Goal: Check status: Check status

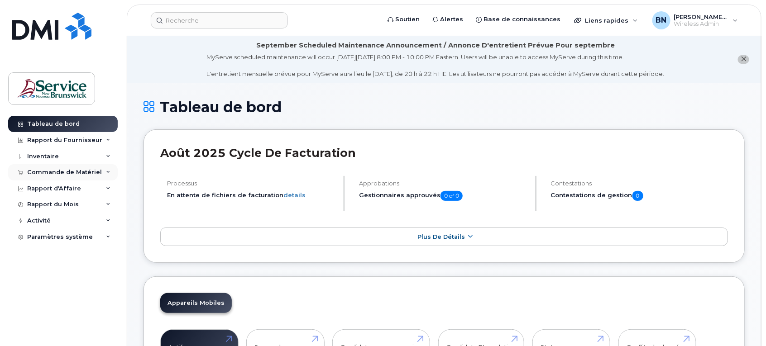
click at [54, 175] on div "Commande de Matériel" at bounding box center [64, 172] width 75 height 7
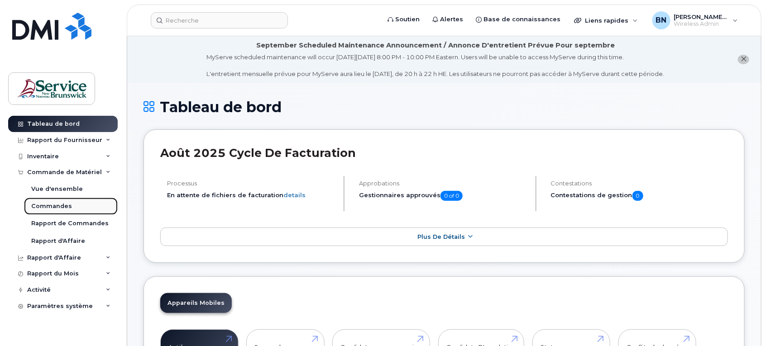
click at [69, 207] on div "Commandes" at bounding box center [51, 206] width 41 height 8
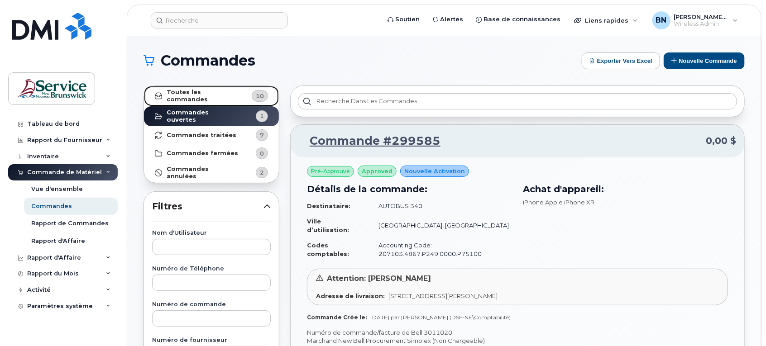
click at [216, 93] on strong "Toutes les commandes" at bounding box center [203, 96] width 72 height 14
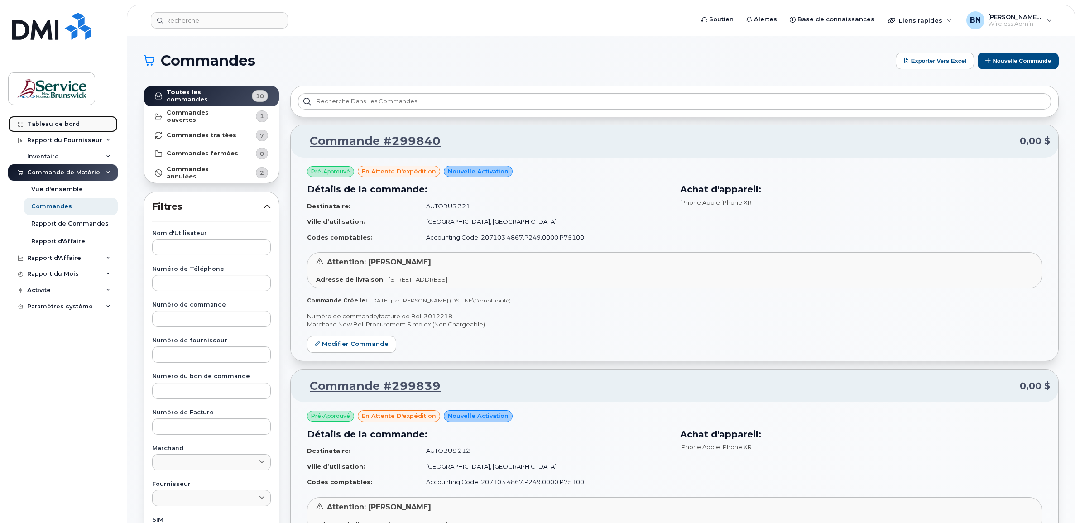
click at [52, 121] on div "Tableau de bord" at bounding box center [53, 123] width 53 height 7
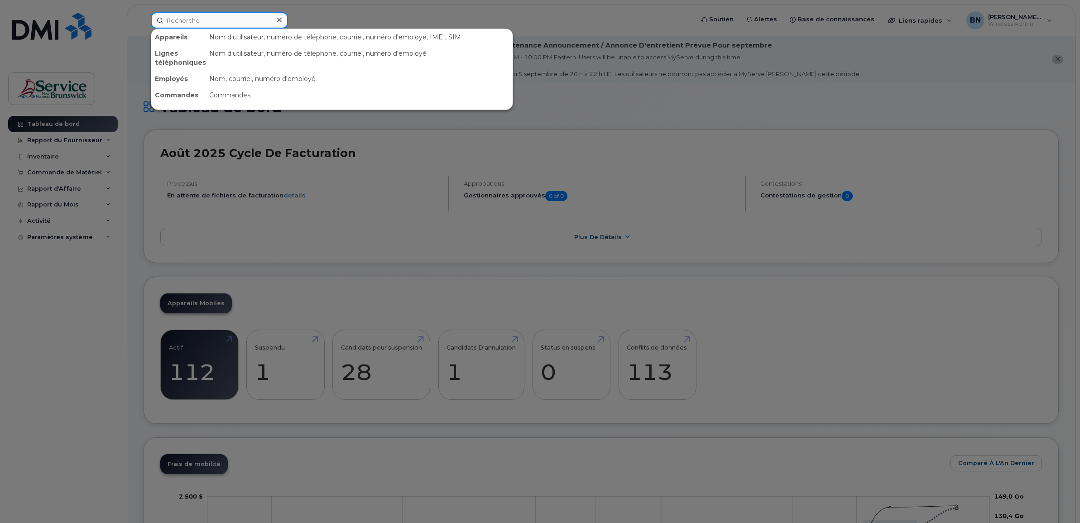
click at [227, 24] on input at bounding box center [219, 20] width 137 height 16
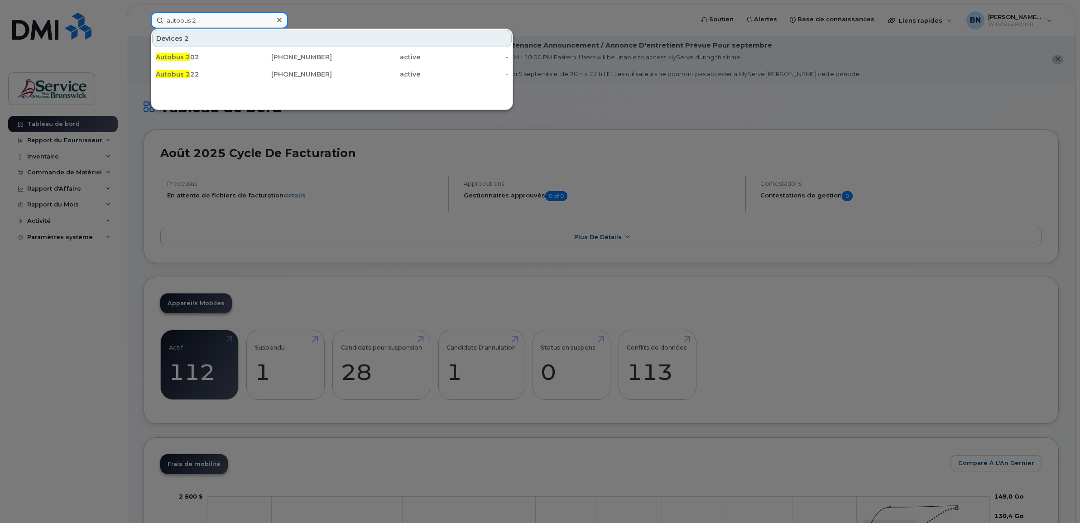
type input "autobus 2"
click at [62, 345] on div at bounding box center [540, 261] width 1080 height 523
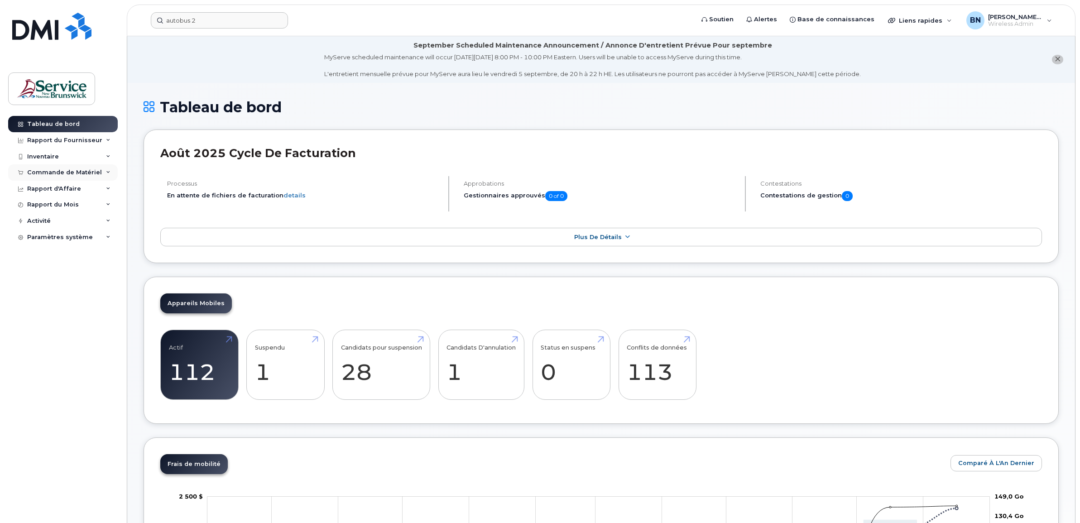
click at [44, 165] on div "Commande de Matériel" at bounding box center [63, 172] width 110 height 16
click at [54, 207] on div "Commandes" at bounding box center [51, 206] width 41 height 8
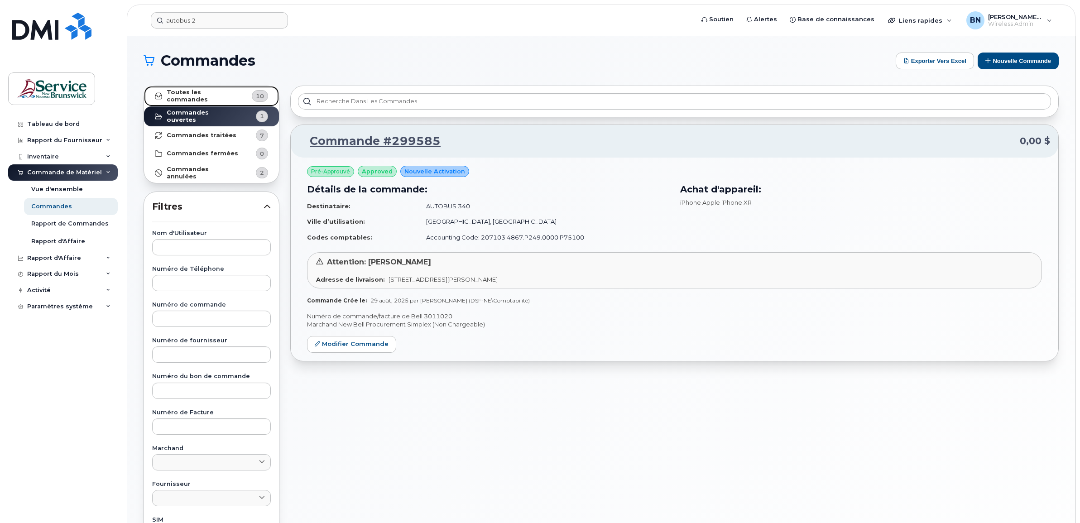
click at [194, 91] on strong "Toutes les commandes" at bounding box center [203, 96] width 72 height 14
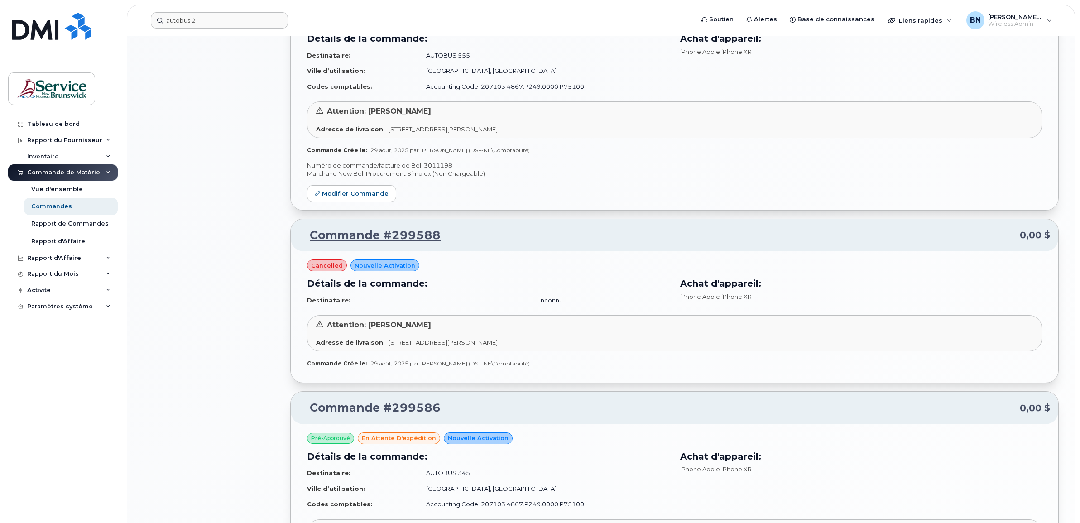
scroll to position [879, 0]
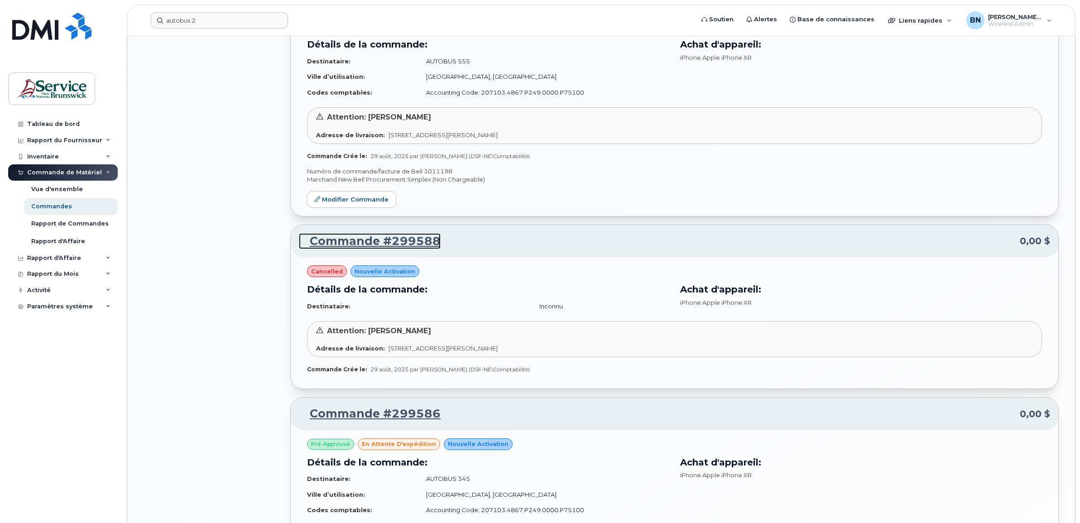
click at [380, 247] on link "Commande #299588" at bounding box center [370, 241] width 142 height 16
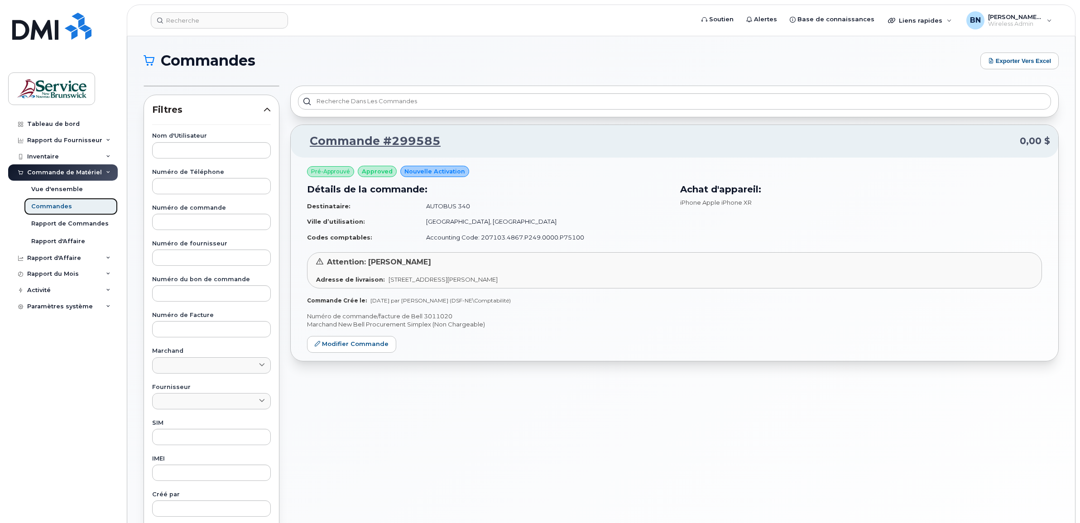
click at [53, 210] on div "Commandes" at bounding box center [51, 206] width 41 height 8
click at [50, 209] on div "Commandes" at bounding box center [51, 206] width 41 height 8
click at [48, 191] on div "Vue d'ensemble" at bounding box center [57, 189] width 52 height 8
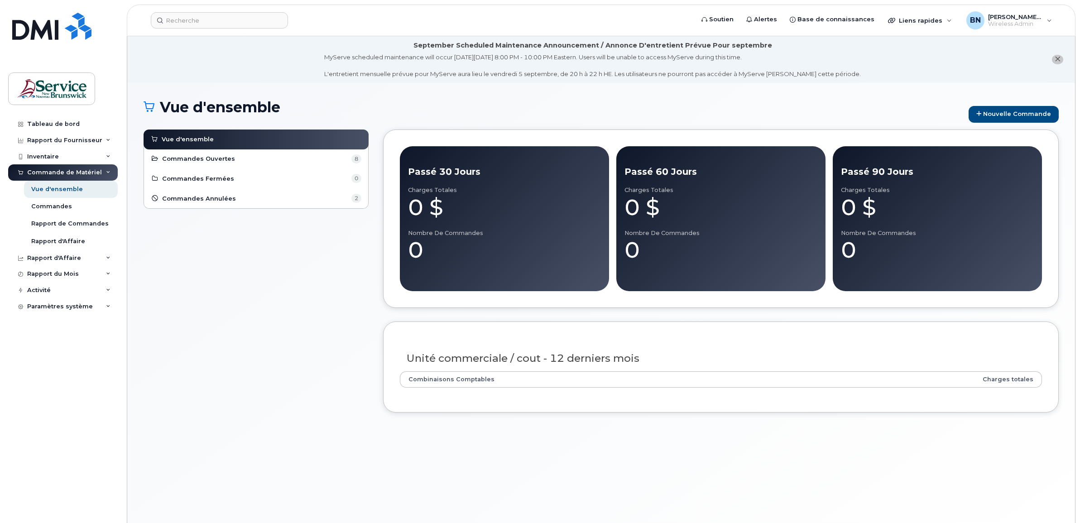
click at [231, 166] on li "Commandes Ouvertes 8" at bounding box center [256, 159] width 224 height 20
click at [229, 154] on link "Commandes Ouvertes 8" at bounding box center [256, 158] width 210 height 11
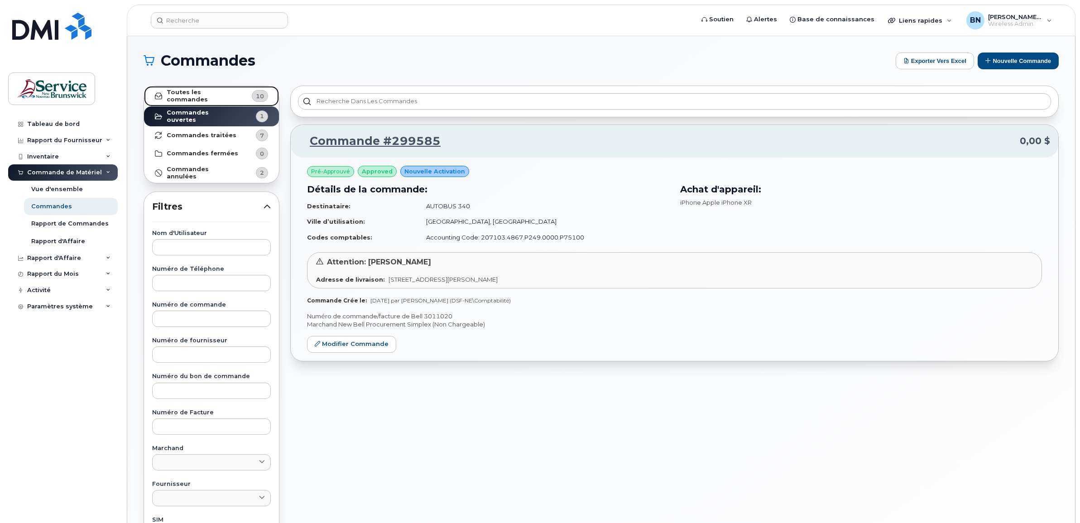
click at [214, 103] on link "Toutes les commandes 10" at bounding box center [211, 96] width 135 height 20
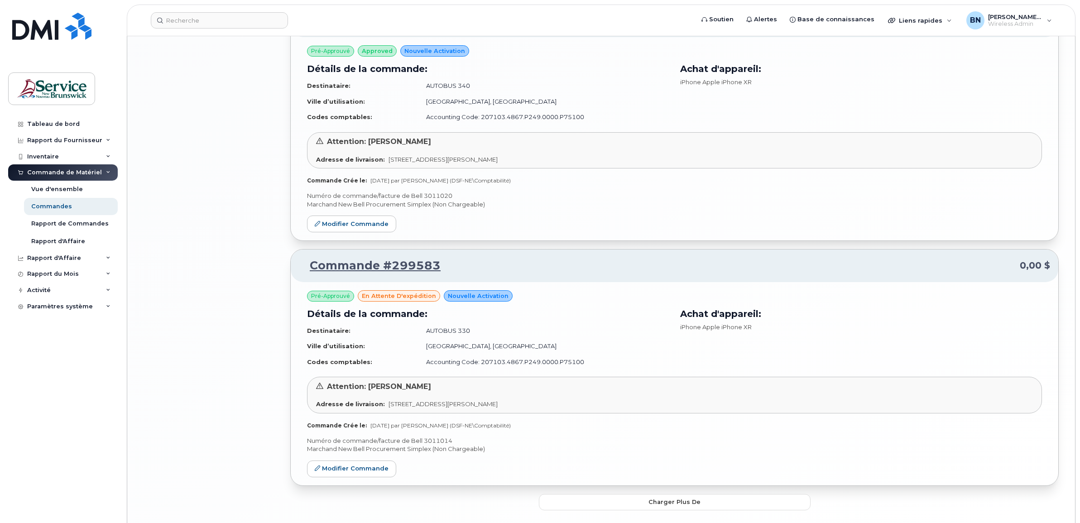
scroll to position [1558, 0]
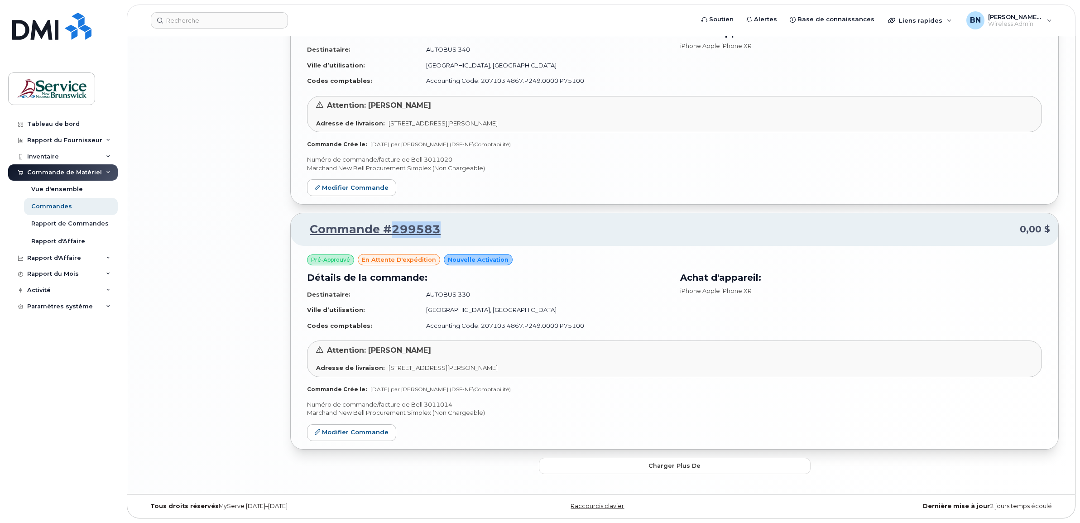
drag, startPoint x: 454, startPoint y: 225, endPoint x: 392, endPoint y: 232, distance: 62.8
click at [392, 232] on p "Commande #299583 0,00 $" at bounding box center [674, 229] width 751 height 16
copy link "299583"
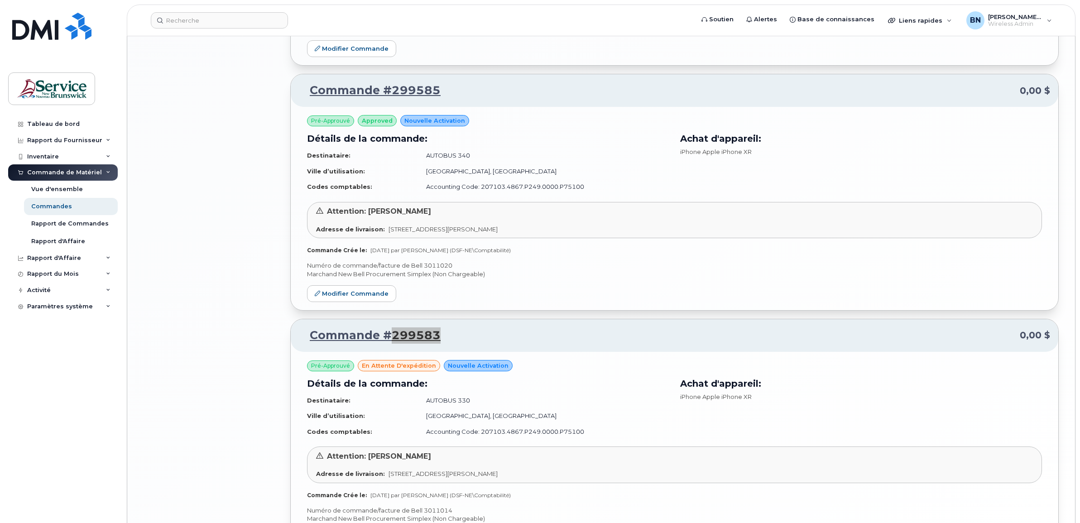
scroll to position [1388, 0]
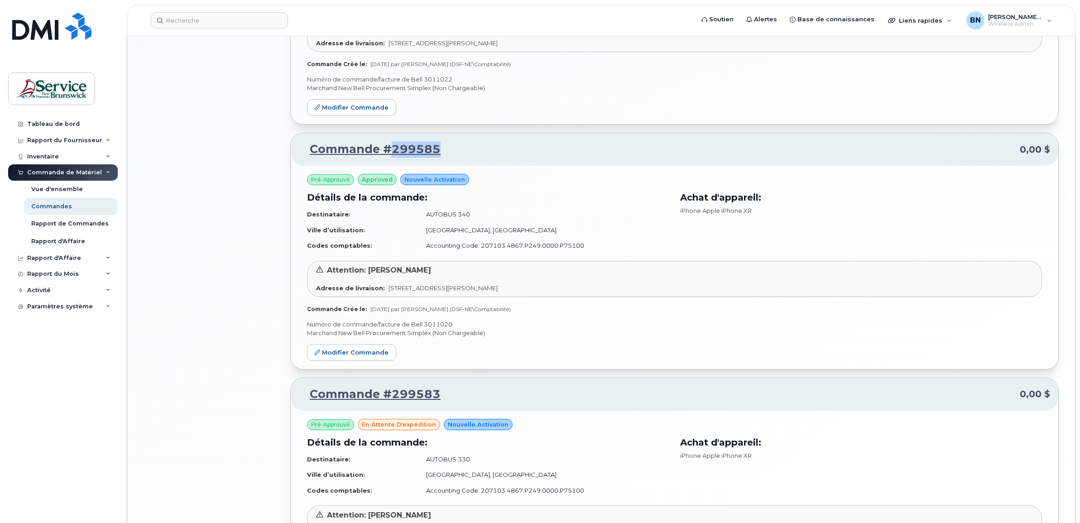
drag, startPoint x: 451, startPoint y: 152, endPoint x: 392, endPoint y: 155, distance: 58.5
click at [392, 155] on p "Commande #299585 0,00 $" at bounding box center [674, 149] width 751 height 16
copy link "299585"
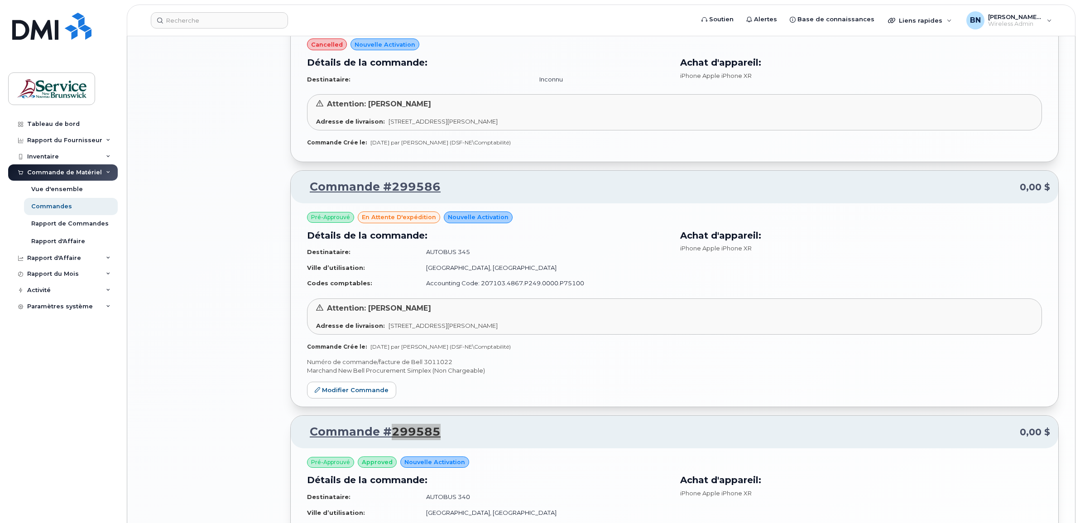
scroll to position [1105, 0]
drag, startPoint x: 438, startPoint y: 191, endPoint x: 392, endPoint y: 195, distance: 45.9
click at [392, 195] on p "Commande #299586 0,00 $" at bounding box center [674, 187] width 751 height 16
copy link "299586"
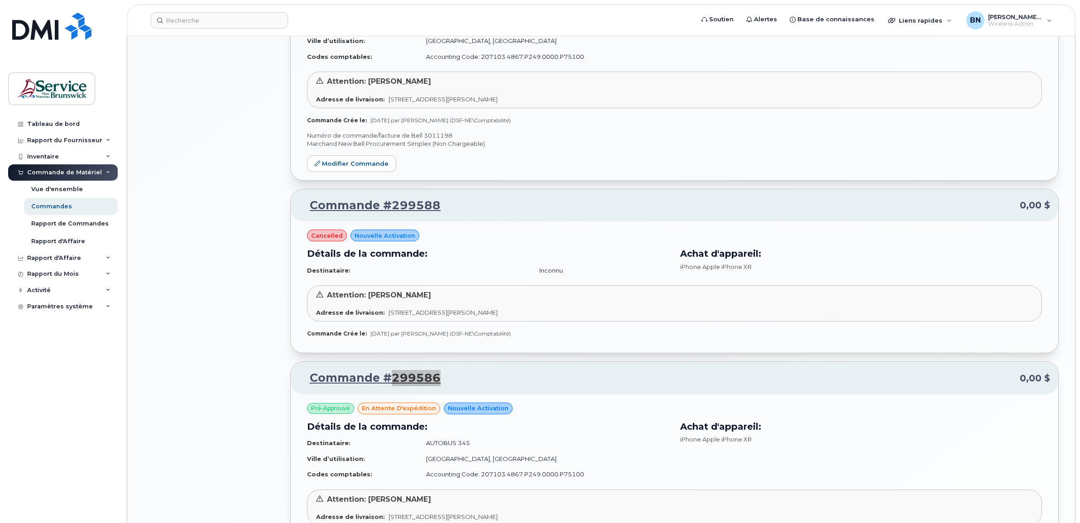
scroll to position [879, 0]
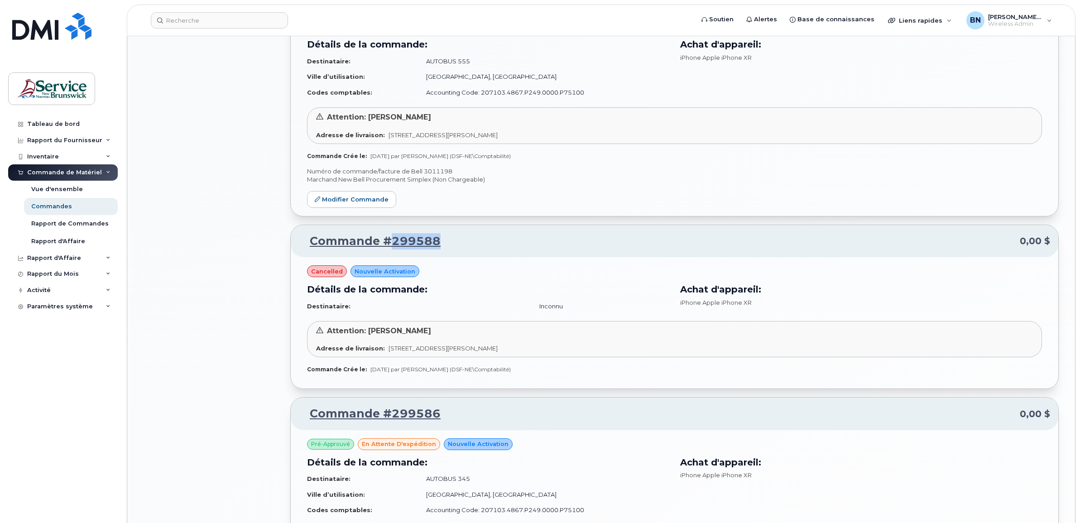
drag, startPoint x: 442, startPoint y: 247, endPoint x: 391, endPoint y: 248, distance: 51.2
click at [391, 248] on p "Commande #299588 0,00 $" at bounding box center [674, 241] width 751 height 16
copy link "299588"
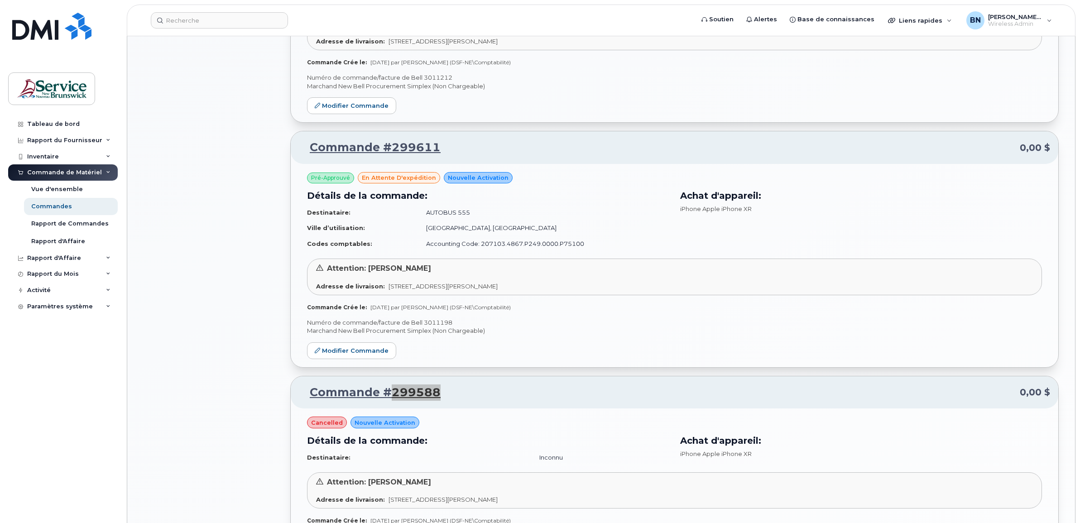
scroll to position [709, 0]
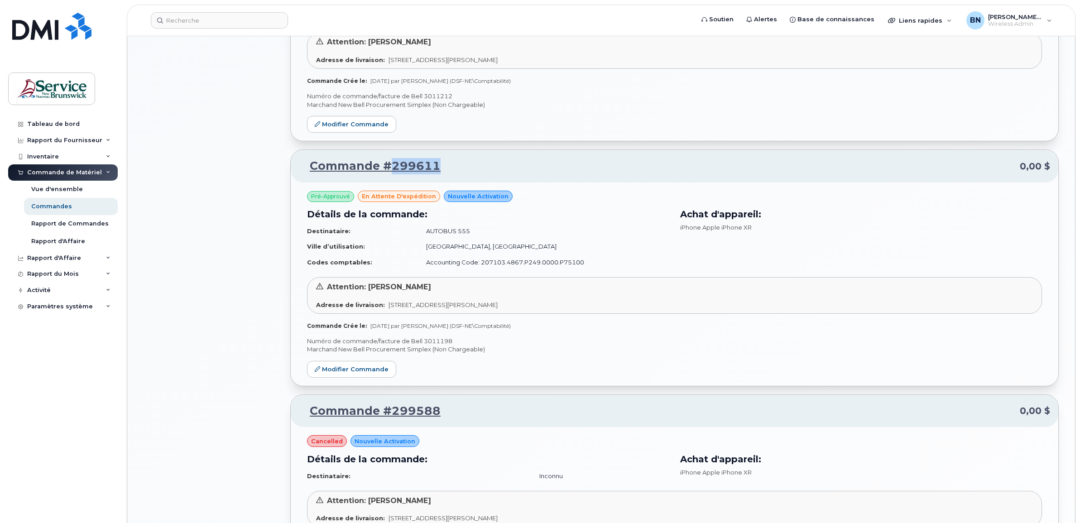
drag, startPoint x: 437, startPoint y: 170, endPoint x: 392, endPoint y: 170, distance: 45.7
click at [392, 170] on p "Commande #299611 0,00 $" at bounding box center [674, 166] width 751 height 16
copy link "299611"
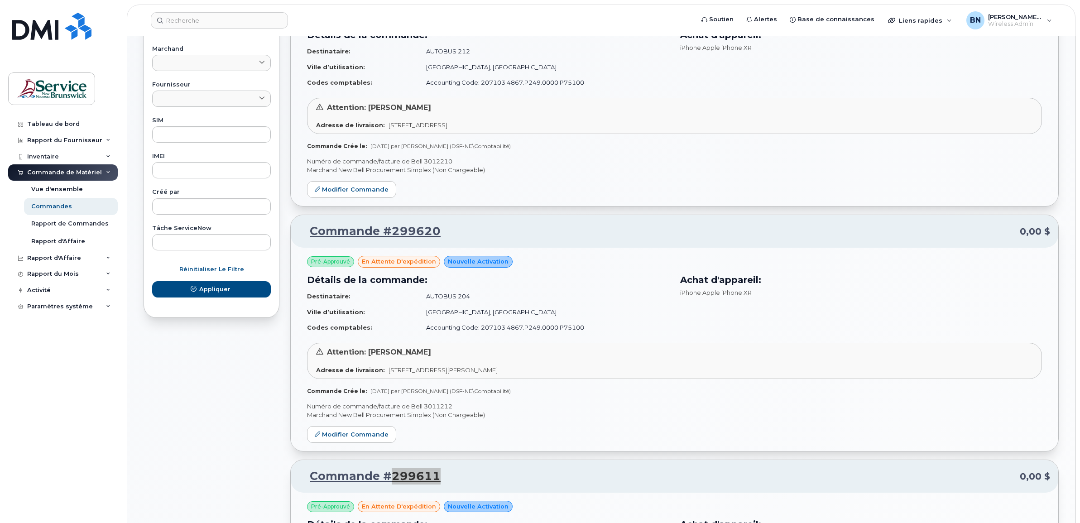
scroll to position [370, 0]
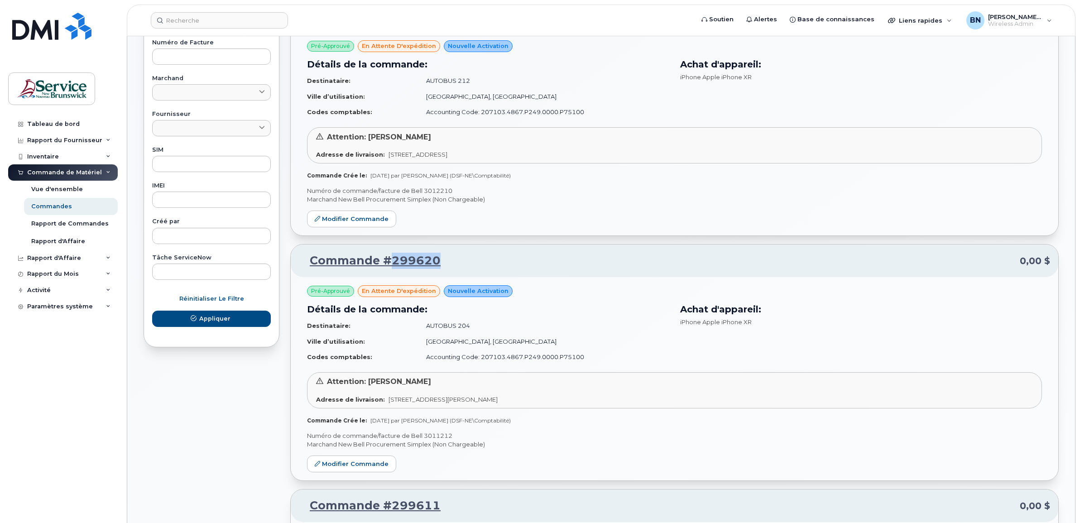
drag, startPoint x: 439, startPoint y: 261, endPoint x: 393, endPoint y: 268, distance: 46.7
click at [393, 268] on p "Commande #299620 0,00 $" at bounding box center [674, 261] width 751 height 16
copy link "299620"
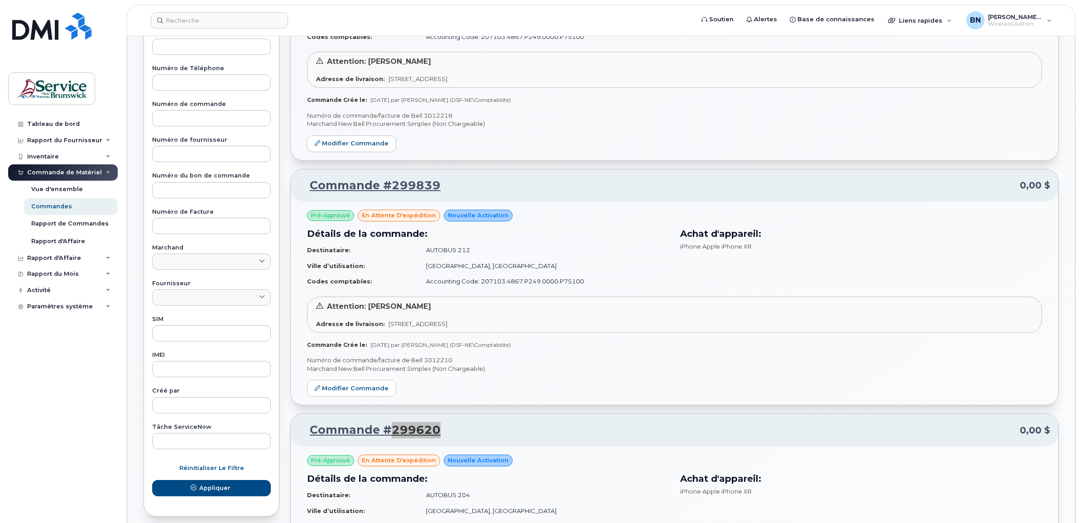
scroll to position [200, 0]
drag, startPoint x: 443, startPoint y: 189, endPoint x: 392, endPoint y: 190, distance: 51.2
click at [392, 190] on p "Commande #299839 0,00 $" at bounding box center [674, 186] width 751 height 16
copy link "299839"
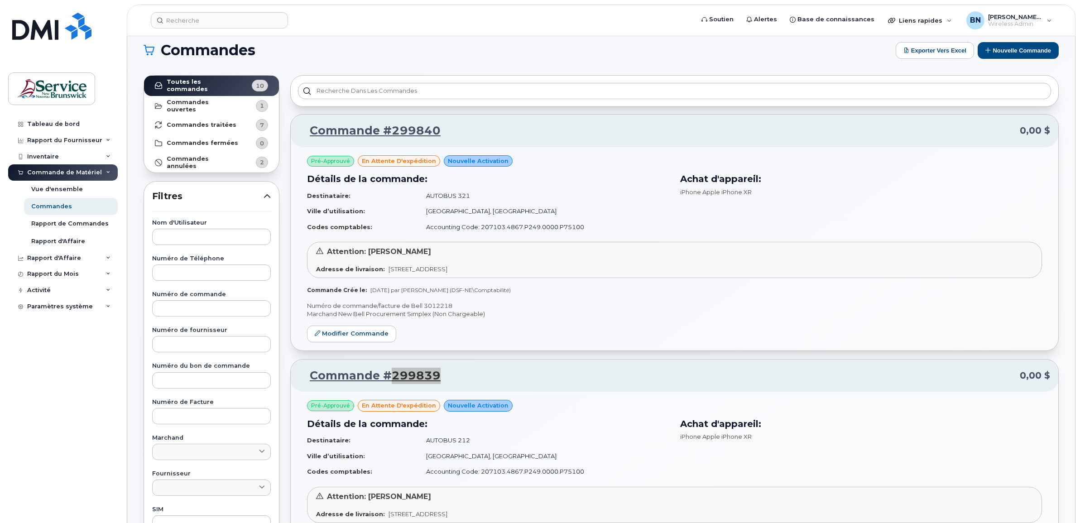
scroll to position [0, 0]
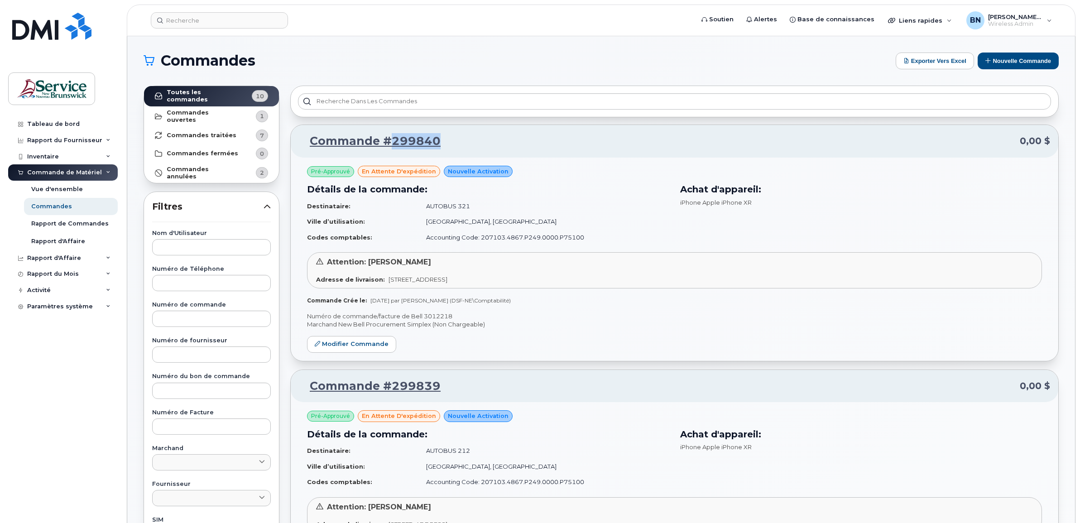
drag, startPoint x: 442, startPoint y: 139, endPoint x: 392, endPoint y: 145, distance: 50.1
click at [392, 145] on p "Commande #299840 0,00 $" at bounding box center [674, 141] width 751 height 16
copy link "299840"
click at [232, 114] on strong "Commandes ouvertes" at bounding box center [203, 116] width 72 height 14
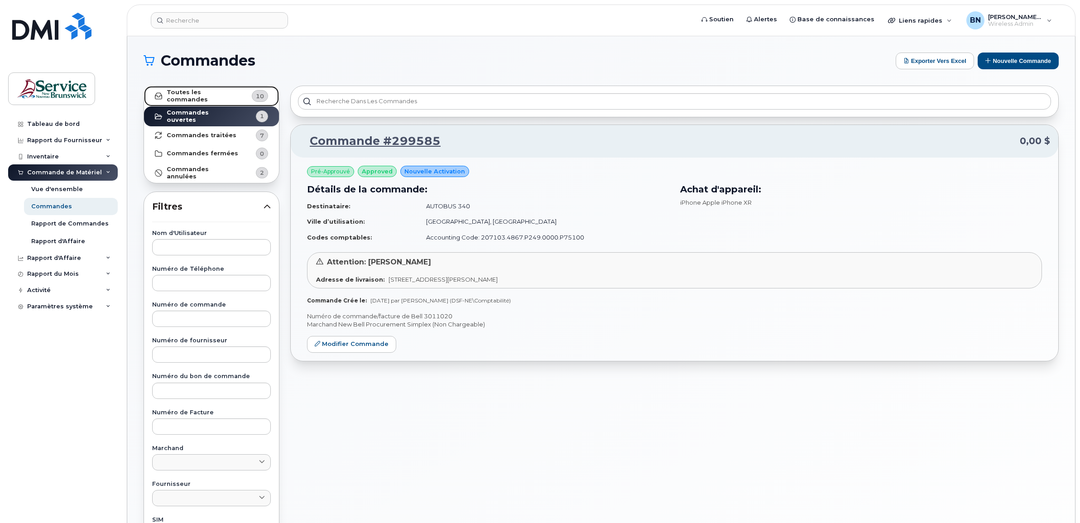
click at [243, 96] on span "10" at bounding box center [254, 96] width 27 height 12
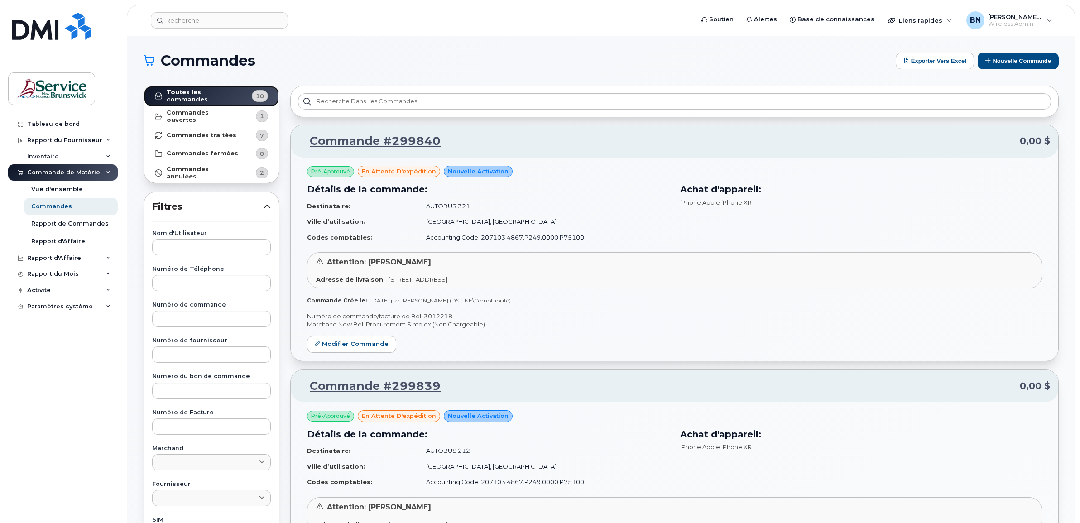
click at [220, 98] on strong "Toutes les commandes" at bounding box center [203, 96] width 72 height 14
click at [214, 133] on strong "Commandes traitées" at bounding box center [202, 135] width 70 height 7
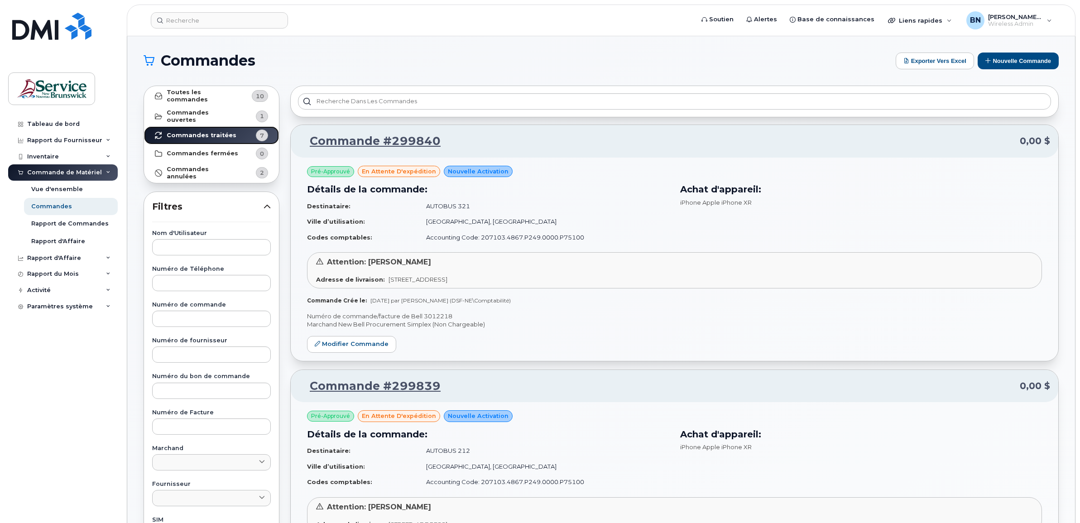
click at [222, 133] on strong "Commandes traitées" at bounding box center [202, 135] width 70 height 7
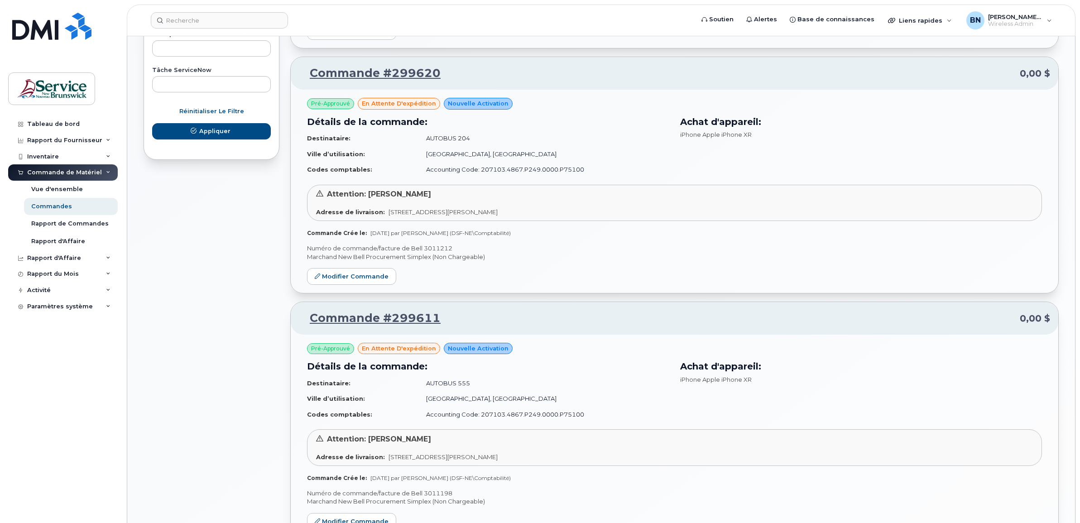
scroll to position [425, 0]
